Goal: Task Accomplishment & Management: Use online tool/utility

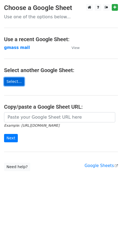
click at [12, 81] on link "Select..." at bounding box center [14, 82] width 20 height 8
click at [15, 48] on strong "gmass mail" at bounding box center [17, 47] width 26 height 5
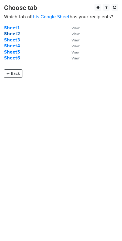
click at [10, 33] on strong "Sheet2" at bounding box center [12, 33] width 16 height 5
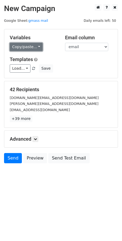
click at [34, 46] on link "Copy/paste..." at bounding box center [26, 47] width 33 height 8
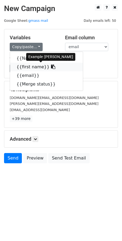
click at [26, 69] on link "{{first name}}" at bounding box center [46, 67] width 73 height 9
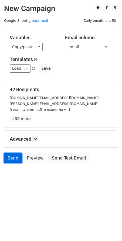
click at [8, 157] on link "Send" at bounding box center [13, 158] width 18 height 10
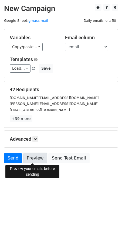
click at [33, 158] on link "Preview" at bounding box center [35, 158] width 24 height 10
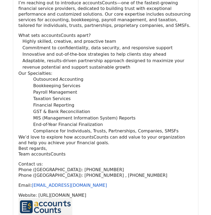
scroll to position [619, 0]
